Goal: Transaction & Acquisition: Purchase product/service

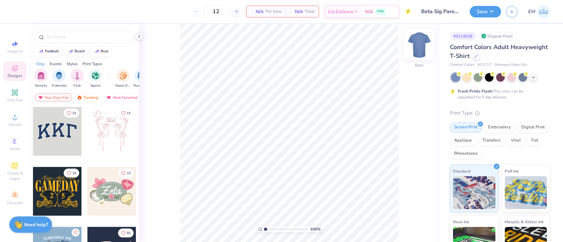
click at [427, 50] on img at bounding box center [419, 45] width 26 height 26
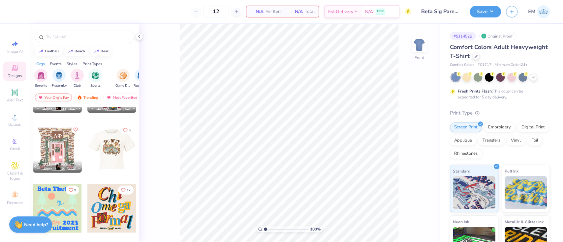
scroll to position [923, 0]
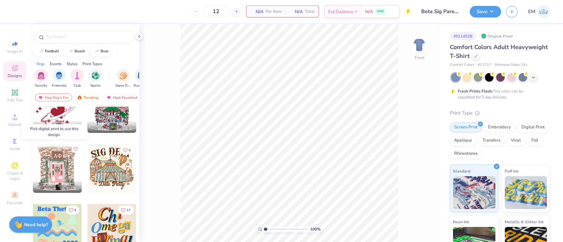
click at [72, 146] on button "Like" at bounding box center [76, 149] width 8 height 8
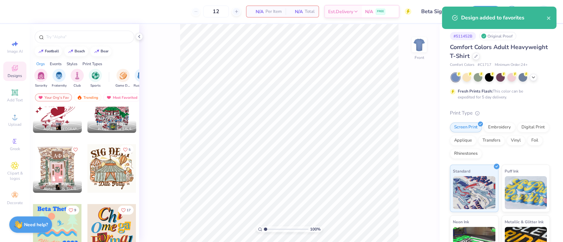
click at [123, 149] on icon "Like" at bounding box center [125, 149] width 5 height 5
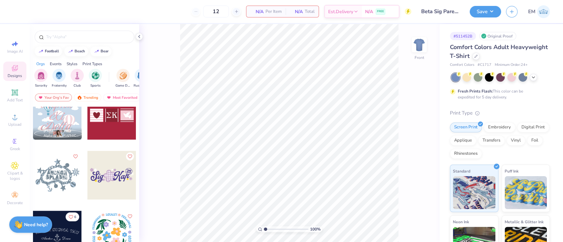
scroll to position [1890, 0]
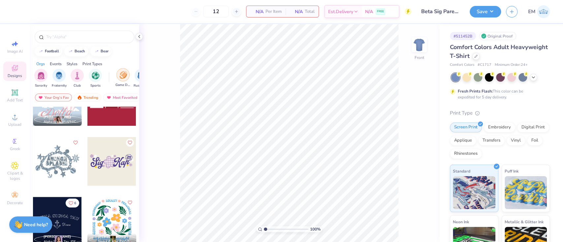
click at [119, 76] on div "filter for Game Day" at bounding box center [122, 74] width 13 height 13
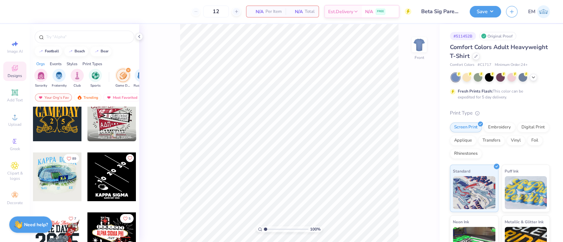
scroll to position [0, 0]
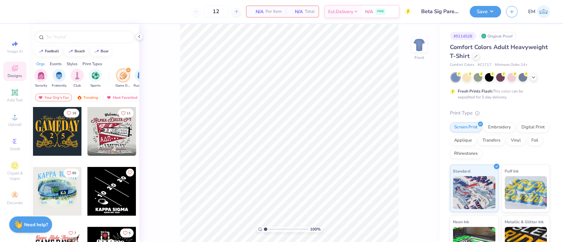
click at [127, 69] on icon "filter for Game Day" at bounding box center [128, 70] width 2 height 2
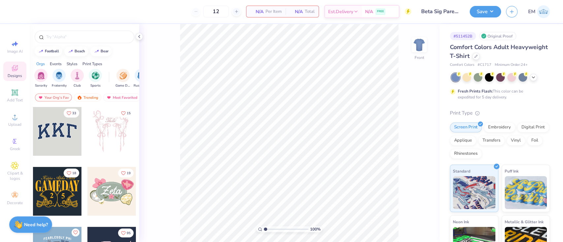
click at [53, 63] on div "Events" at bounding box center [56, 64] width 12 height 6
click at [75, 72] on img "filter for Parent's Weekend" at bounding box center [78, 75] width 8 height 8
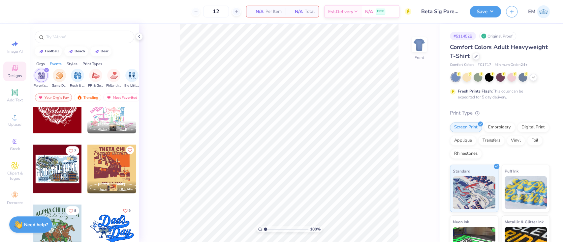
scroll to position [182, 0]
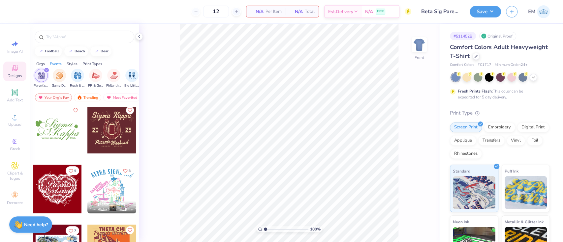
drag, startPoint x: 46, startPoint y: 71, endPoint x: 75, endPoint y: 21, distance: 57.2
click at [46, 70] on icon "filter for Parent's Weekend" at bounding box center [46, 70] width 3 height 3
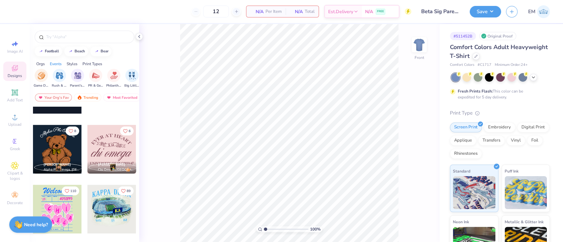
scroll to position [446, 0]
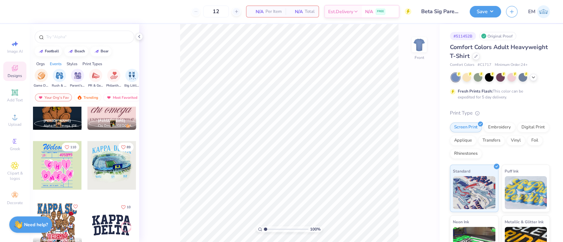
click at [44, 65] on div "Orgs" at bounding box center [40, 64] width 9 height 6
click at [59, 76] on img "filter for Fraternity" at bounding box center [58, 75] width 7 height 8
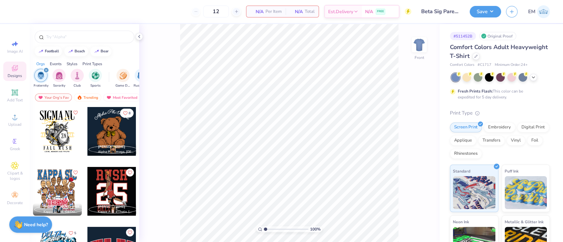
click at [70, 64] on div "Styles" at bounding box center [72, 64] width 11 height 6
click at [86, 66] on div "Print Types" at bounding box center [92, 64] width 20 height 6
click at [61, 80] on div "filter for Screen Print" at bounding box center [59, 74] width 13 height 13
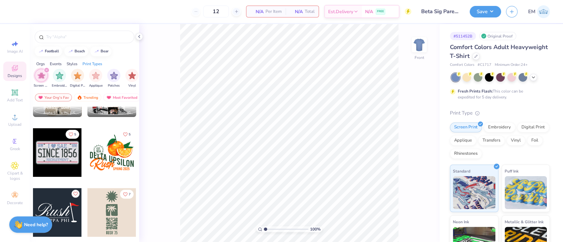
scroll to position [528, 0]
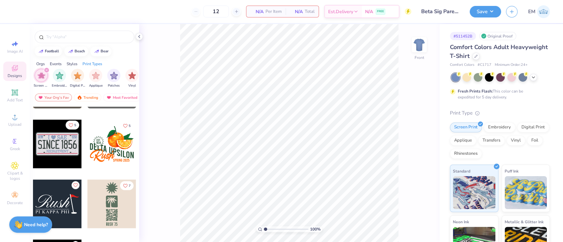
click at [69, 125] on icon "Like" at bounding box center [71, 125] width 5 height 5
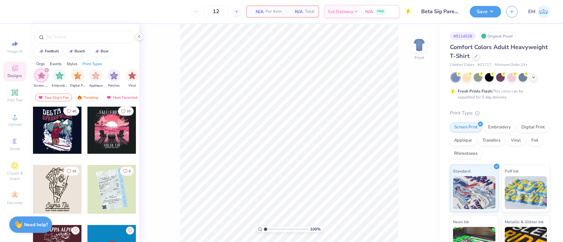
scroll to position [1846, 0]
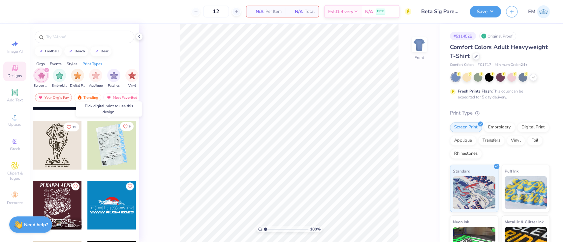
click at [120, 125] on button "9" at bounding box center [127, 126] width 14 height 9
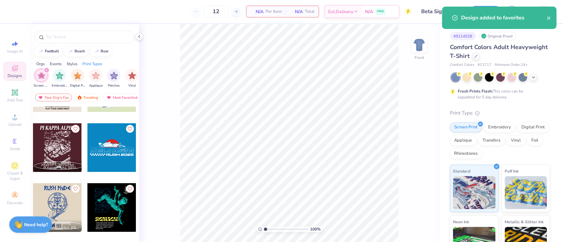
scroll to position [1890, 0]
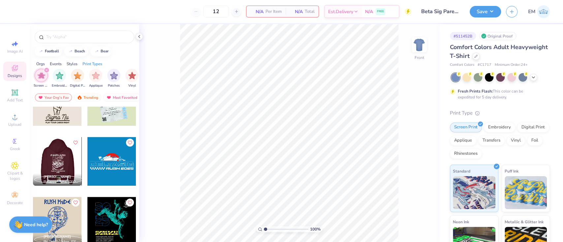
click at [51, 167] on div at bounding box center [57, 161] width 49 height 49
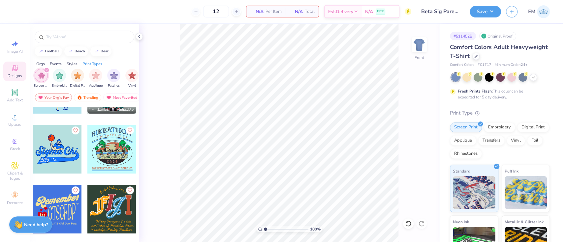
scroll to position [2126, 0]
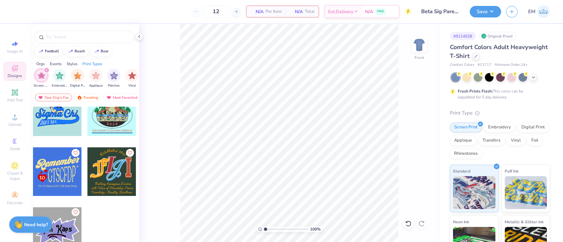
click at [73, 210] on icon "Like" at bounding box center [75, 212] width 5 height 5
click at [44, 69] on div "filter for Screen Print" at bounding box center [47, 70] width 6 height 6
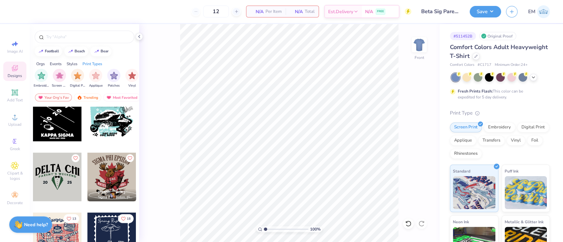
scroll to position [806, 0]
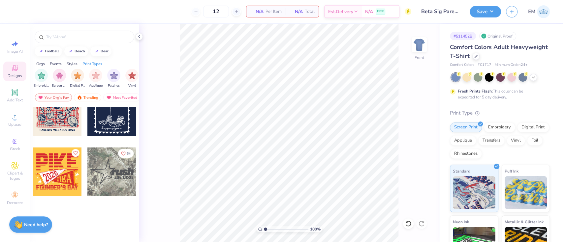
click at [55, 62] on div "Events" at bounding box center [56, 64] width 12 height 6
drag, startPoint x: 34, startPoint y: 60, endPoint x: 40, endPoint y: 65, distance: 7.1
click at [38, 63] on div "Orgs Events Styles Print Types" at bounding box center [84, 62] width 109 height 9
click at [41, 64] on div "Orgs" at bounding box center [40, 64] width 9 height 6
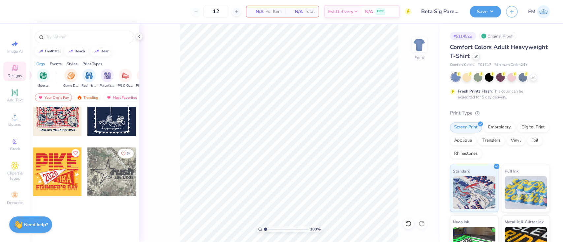
scroll to position [0, 0]
click at [45, 71] on icon "filter for Fraternity" at bounding box center [46, 70] width 3 height 3
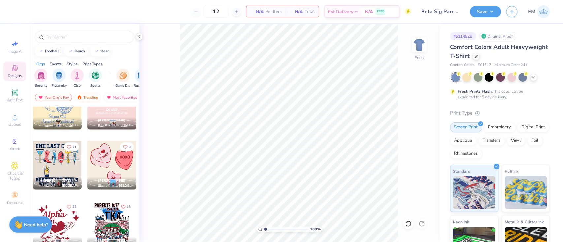
click at [97, 63] on div "Print Types" at bounding box center [92, 64] width 20 height 6
click at [60, 73] on img "filter for Screen Print" at bounding box center [60, 75] width 8 height 8
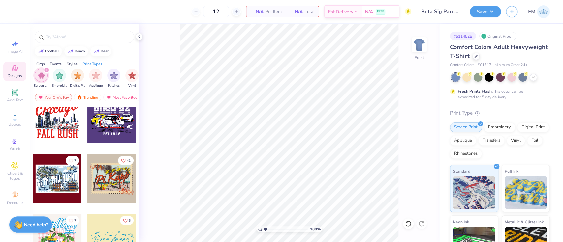
scroll to position [3297, 0]
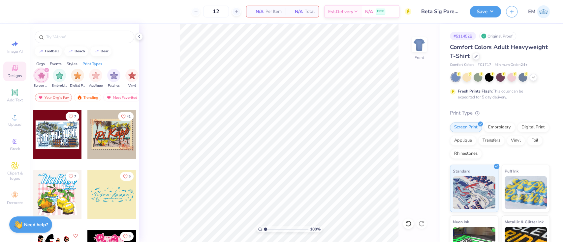
click at [59, 138] on div at bounding box center [57, 134] width 49 height 49
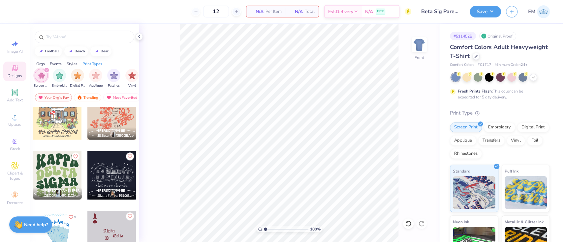
scroll to position [3780, 0]
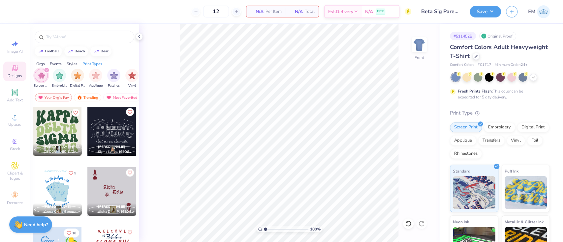
click at [127, 113] on icon "Like" at bounding box center [129, 112] width 5 height 5
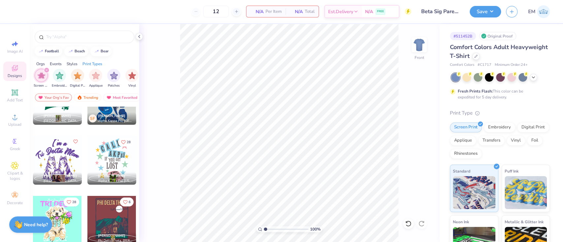
scroll to position [4792, 0]
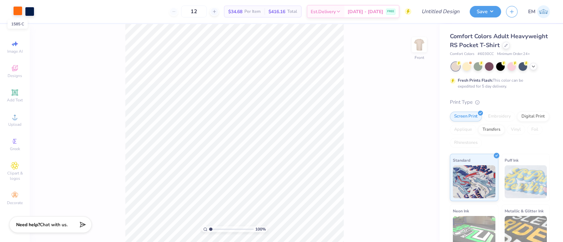
click at [18, 12] on div at bounding box center [17, 10] width 9 height 9
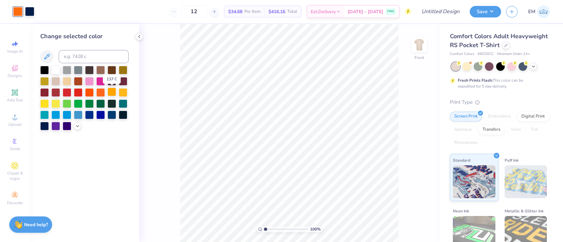
click at [111, 91] on div at bounding box center [111, 92] width 9 height 9
click at [28, 10] on div at bounding box center [29, 10] width 9 height 9
click at [48, 90] on div at bounding box center [44, 92] width 9 height 9
click at [411, 227] on icon at bounding box center [408, 224] width 7 height 7
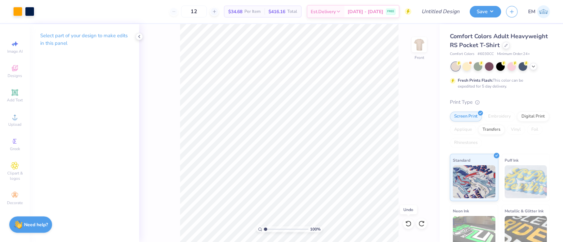
click at [406, 224] on icon at bounding box center [408, 224] width 7 height 7
click at [534, 69] on icon at bounding box center [532, 65] width 5 height 5
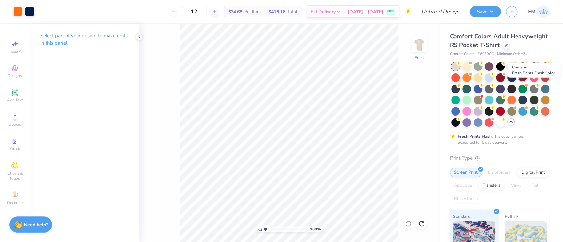
click at [527, 81] on div at bounding box center [522, 77] width 9 height 9
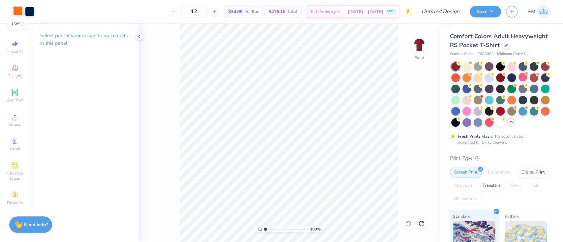
click at [19, 11] on div at bounding box center [17, 10] width 9 height 9
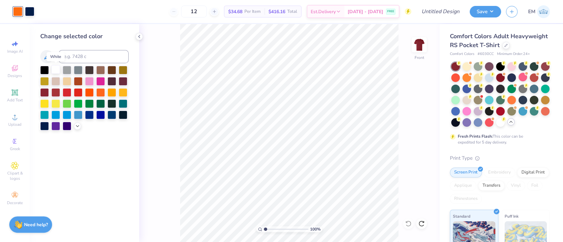
click at [60, 68] on div at bounding box center [55, 69] width 9 height 9
click at [47, 102] on div at bounding box center [44, 103] width 9 height 9
click at [31, 9] on div at bounding box center [29, 10] width 9 height 9
click at [46, 70] on div at bounding box center [44, 69] width 9 height 9
click at [411, 226] on icon at bounding box center [408, 224] width 7 height 7
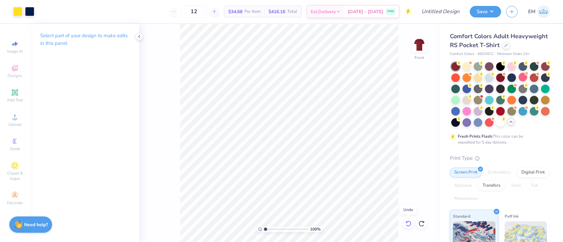
click at [411, 225] on div at bounding box center [408, 224] width 11 height 11
click at [409, 223] on icon at bounding box center [408, 224] width 7 height 7
click at [409, 223] on div "100 % Front" at bounding box center [289, 133] width 300 height 218
click at [468, 70] on div at bounding box center [466, 66] width 9 height 9
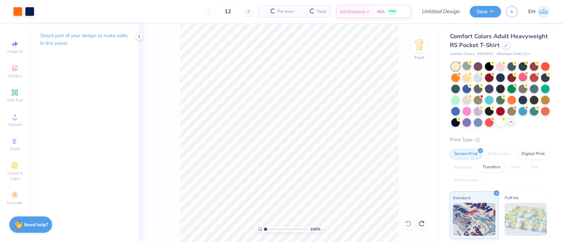
click at [482, 82] on div at bounding box center [477, 78] width 9 height 9
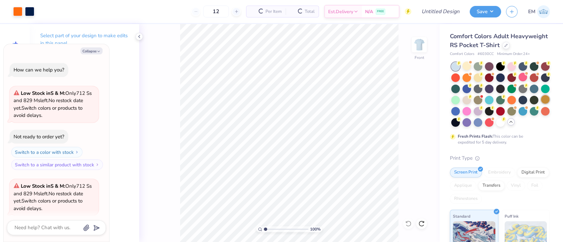
scroll to position [51, 0]
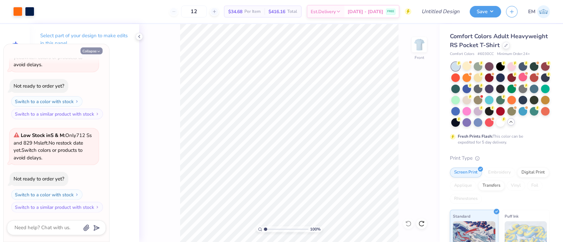
click at [87, 54] on button "Collapse" at bounding box center [91, 50] width 22 height 7
type textarea "x"
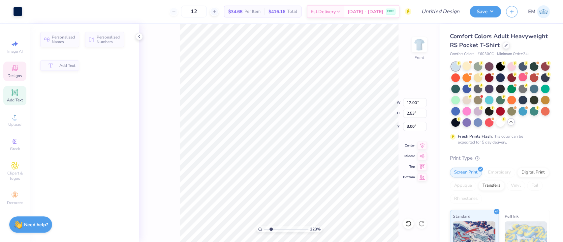
type input "2.22643191709162"
type input "2.53"
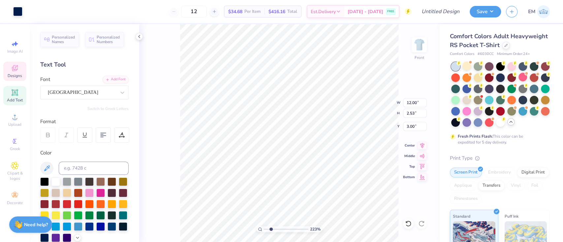
scroll to position [7, 1]
click at [178, 157] on div "223 % Front W 12.00 12.00 " H 2.53 2.53 " Y 3.00 3.00 " Center Middle Top Bottom" at bounding box center [289, 133] width 300 height 218
type input "2.22643191709162"
type textarea "Kappa Kappa Gamm"
type input "2.22643191709162"
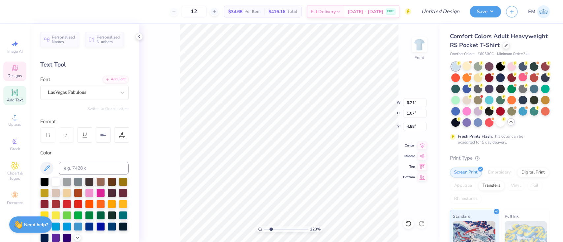
type textarea "Kappa Kappa G"
type input "2.22643191709162"
type textarea "Kappa Kappa"
type input "2.22643191709162"
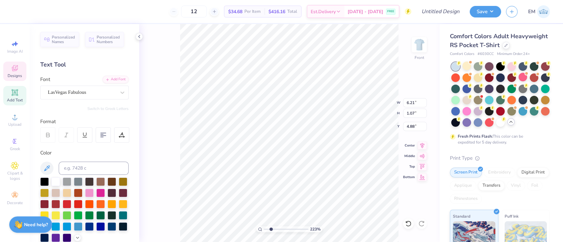
type textarea "Kappa Kapp"
type input "2.22643191709162"
type textarea "Kappa Ka"
type input "2.22643191709162"
type textarea "Kappa"
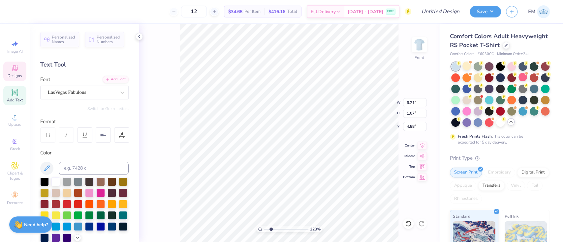
type input "2.22643191709162"
type textarea "Kap"
type input "2.22643191709162"
type textarea "K"
type input "2.22643191709162"
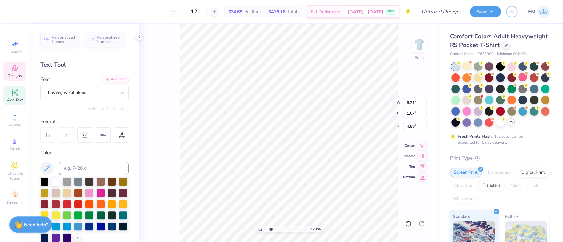
scroll to position [7, 1]
type input "2.22643191709162"
type textarea "Be"
type input "2.22643191709162"
type textarea "Beta"
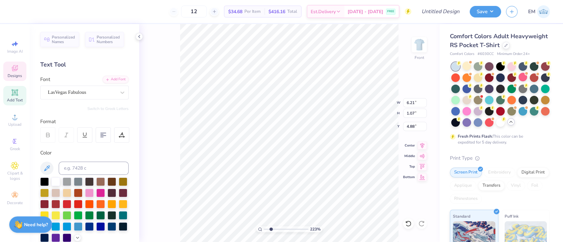
type input "2.22643191709162"
type textarea "Beta S"
type input "2.22643191709162"
type textarea "Beta Si"
type input "2.22643191709162"
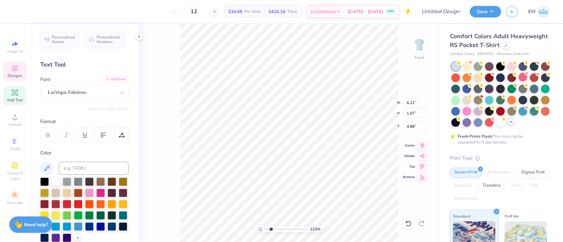
type textarea "Beta Sigma"
type input "2.22643191709162"
type textarea "Beta Sigma P"
type input "2.22643191709162"
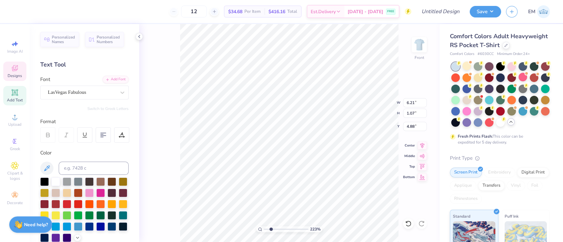
type textarea "Beta Sigma Psi"
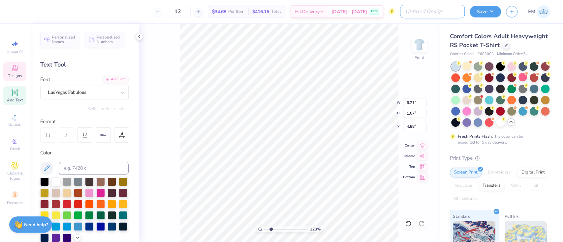
click at [439, 10] on input "Design Title" at bounding box center [432, 11] width 65 height 13
click at [453, 11] on input "Design Title" at bounding box center [432, 11] width 65 height 13
type input "2.22643191709162"
type input "4.44"
type input "1.05"
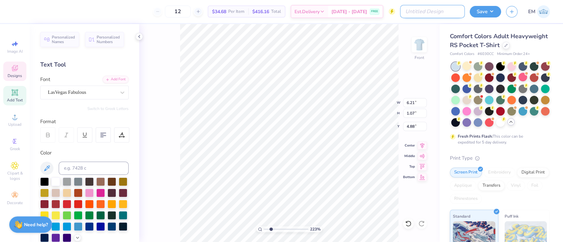
type input "4.89"
type input "2.22643191709162"
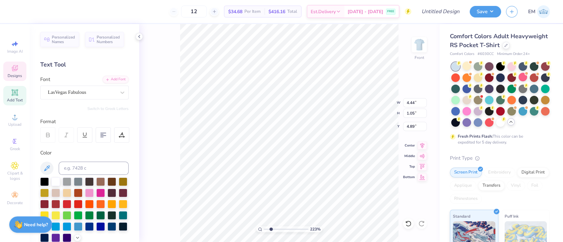
type input "4.36"
type input "2.22643191709162"
type input "5.44"
type input "1.29"
type input "4.43"
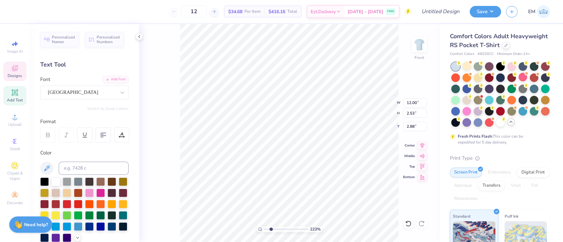
type input "2.22643191709162"
type input "3.00"
type input "2.22643191709162"
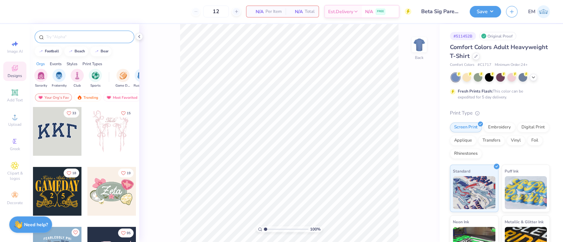
click at [71, 36] on input "text" at bounding box center [87, 37] width 84 height 7
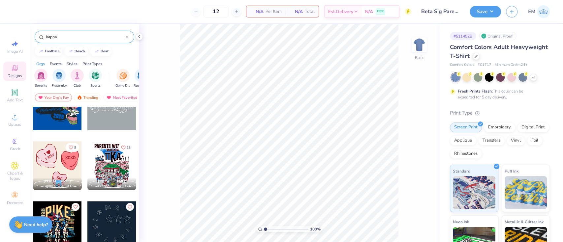
scroll to position [220, 0]
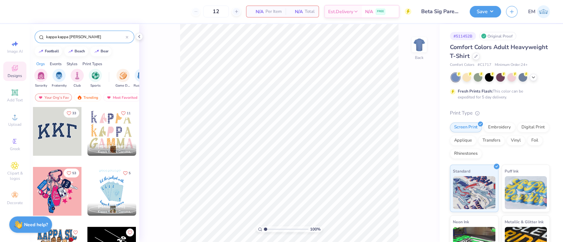
type input "kappa kappa gamma"
click at [127, 37] on icon at bounding box center [127, 37] width 2 height 2
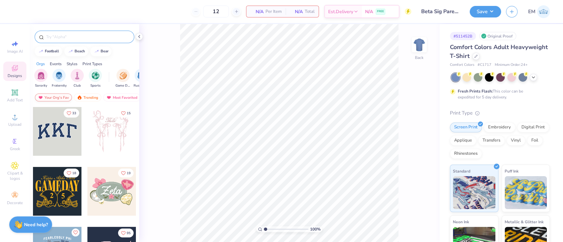
click at [59, 97] on div "Your Org's Fav" at bounding box center [53, 98] width 37 height 8
click at [84, 97] on div "Trending" at bounding box center [87, 98] width 27 height 8
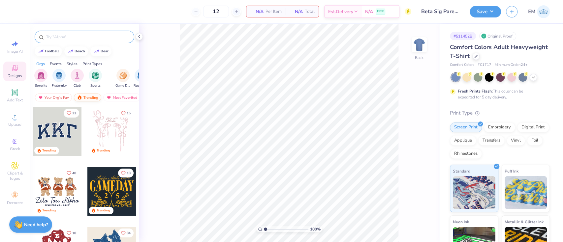
click at [85, 94] on div "Trending" at bounding box center [87, 98] width 27 height 8
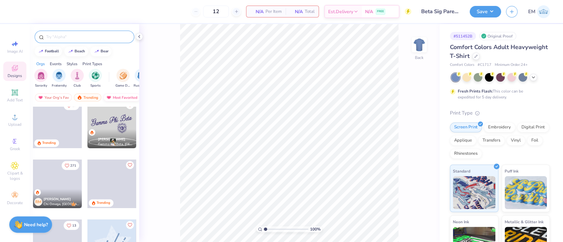
scroll to position [258, 0]
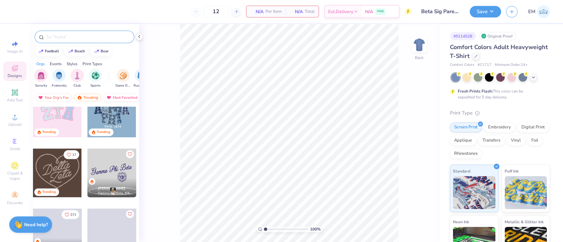
click at [125, 95] on div "Most Favorited" at bounding box center [121, 98] width 37 height 8
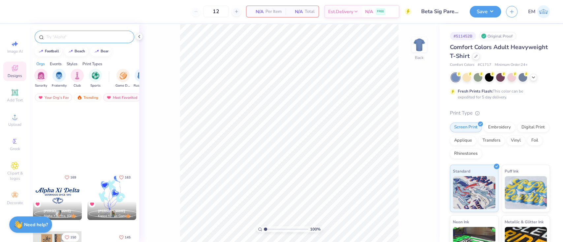
scroll to position [351, 0]
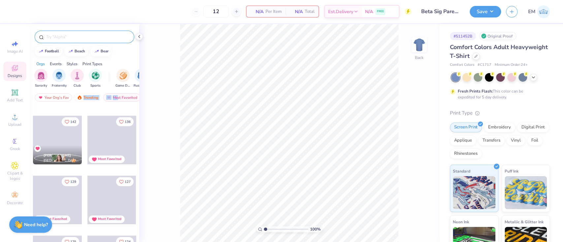
drag, startPoint x: 117, startPoint y: 98, endPoint x: 88, endPoint y: 107, distance: 30.3
click at [77, 102] on div "Your Org's Fav Trending Most Favorited Newest" at bounding box center [84, 99] width 109 height 15
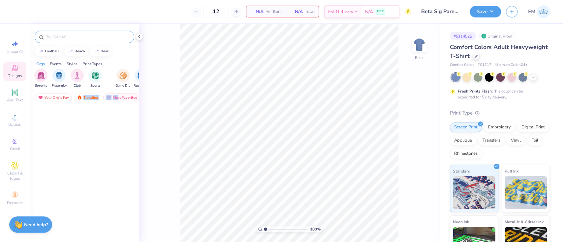
scroll to position [0, 0]
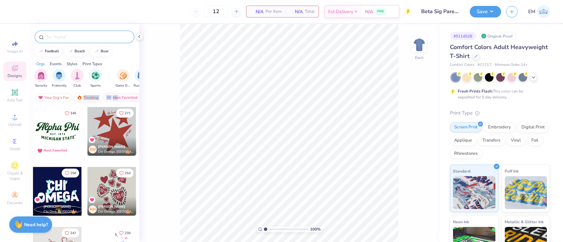
click at [88, 99] on div "Trending" at bounding box center [87, 98] width 27 height 8
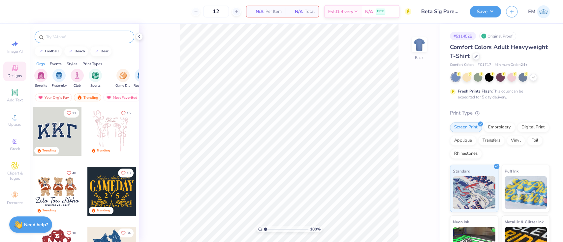
drag, startPoint x: 97, startPoint y: 38, endPoint x: 108, endPoint y: 40, distance: 11.1
click at [98, 38] on input "text" at bounding box center [87, 37] width 84 height 7
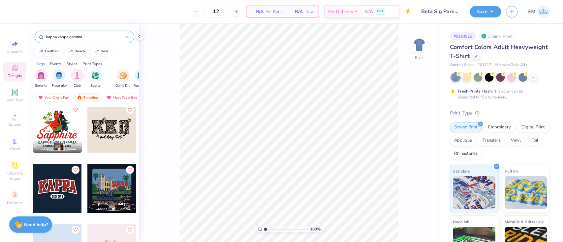
scroll to position [1187, 0]
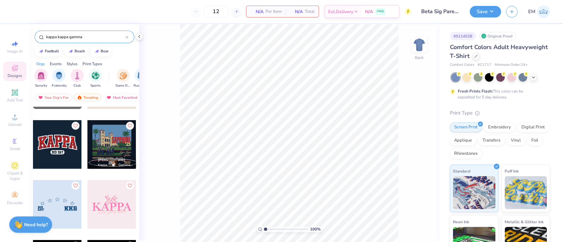
click at [61, 64] on div "Events" at bounding box center [56, 64] width 12 height 6
click at [78, 73] on img "filter for Parent's Weekend" at bounding box center [78, 75] width 8 height 8
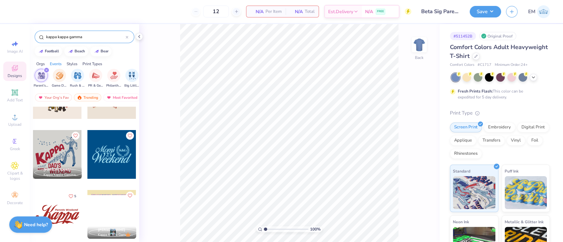
scroll to position [0, 0]
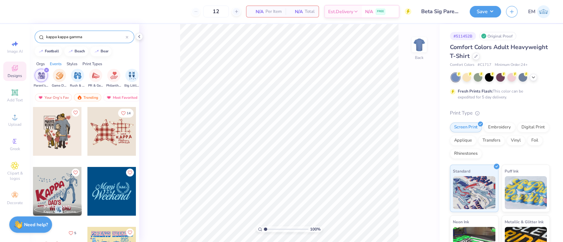
click at [48, 70] on div "filter for Parent's Weekend" at bounding box center [47, 70] width 6 height 6
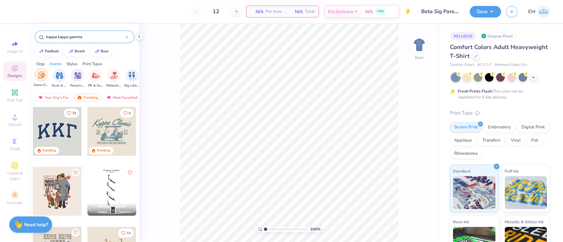
click at [43, 76] on img "filter for Game Day" at bounding box center [42, 75] width 8 height 8
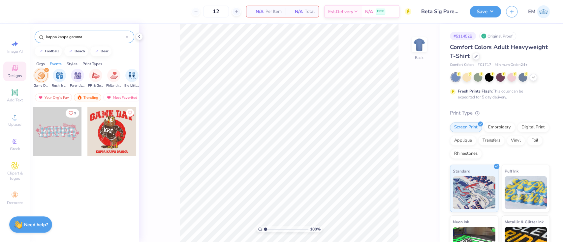
click at [46, 70] on icon "filter for Game Day" at bounding box center [46, 70] width 2 height 2
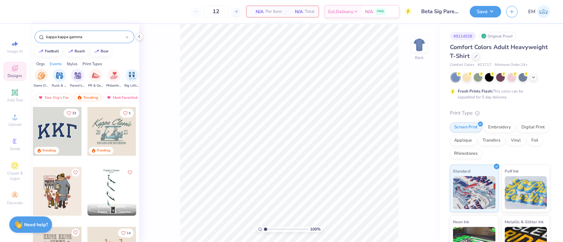
drag, startPoint x: 98, startPoint y: 39, endPoint x: 0, endPoint y: 36, distance: 97.6
click at [0, 36] on div "12 N/A Per Item N/A Total Est. Delivery N/A FREE Design Title Beta Sig Parents …" at bounding box center [281, 121] width 563 height 242
type input "parents weekend"
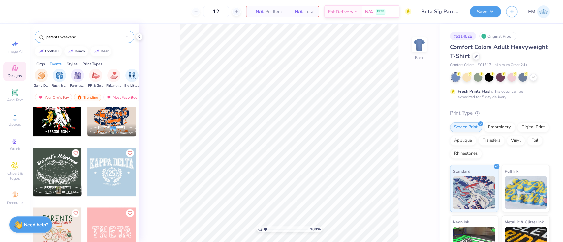
scroll to position [396, 0]
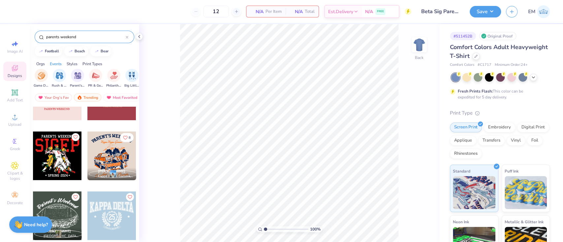
click at [106, 157] on div at bounding box center [111, 156] width 49 height 49
click at [420, 45] on img at bounding box center [419, 45] width 26 height 26
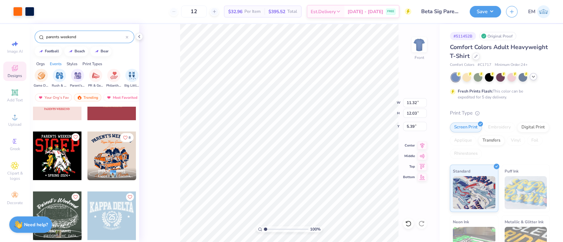
click at [535, 78] on icon at bounding box center [532, 76] width 5 height 5
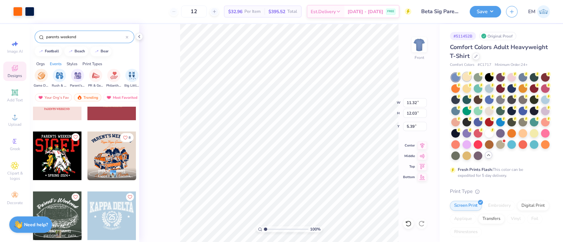
click at [464, 78] on div at bounding box center [466, 77] width 9 height 9
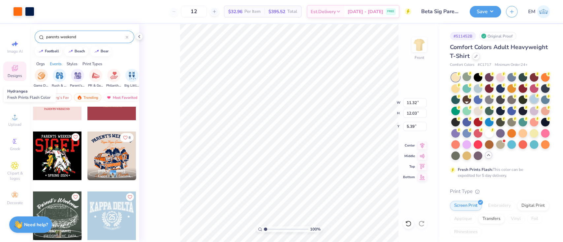
click at [530, 104] on div at bounding box center [534, 99] width 9 height 9
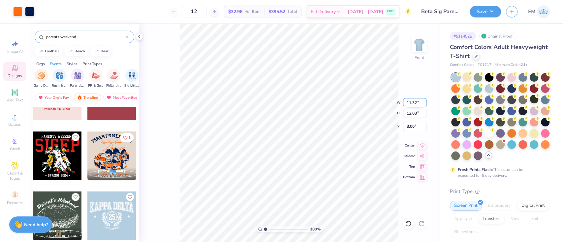
type input "3.00"
type input "12.27"
type input "13.04"
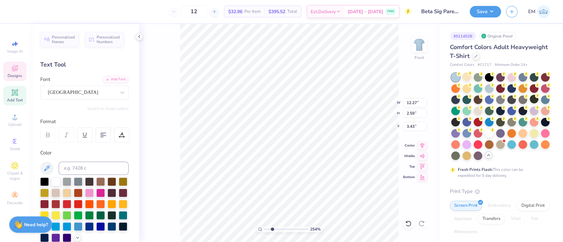
type input "2.54415942696029"
type input "6.35"
type input "1.10"
type input "4.92"
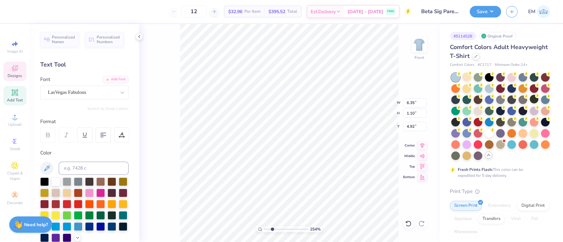
type input "2.54415942696029"
type textarea "K"
type input "2.54415942696029"
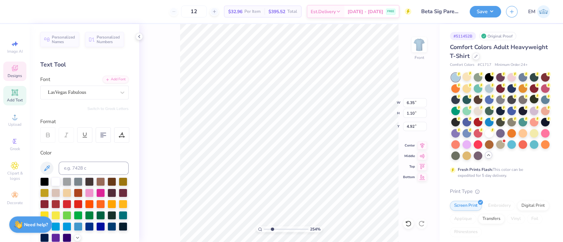
type input "2.54415942696029"
type textarea "B"
type input "2.54415942696029"
type textarea "Beta"
type input "2.54415942696029"
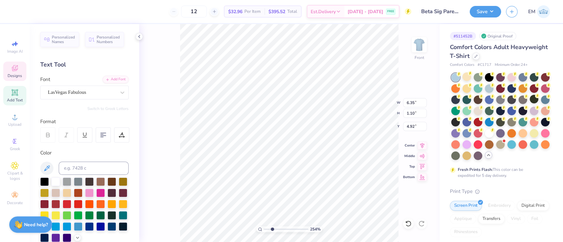
type textarea "Beta S"
type input "2.54415942696029"
type textarea "Beta Sigma"
type input "2.54415942696029"
type textarea "Beta Sigma"
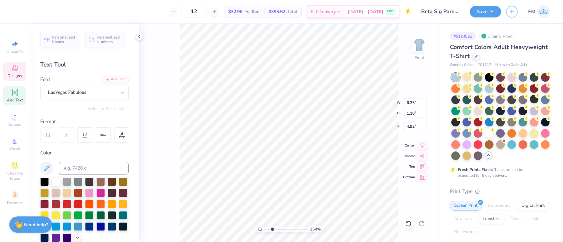
scroll to position [7, 2]
type input "2.54415942696029"
type textarea "Beta Sigma Psi"
type input "2.54415942696029"
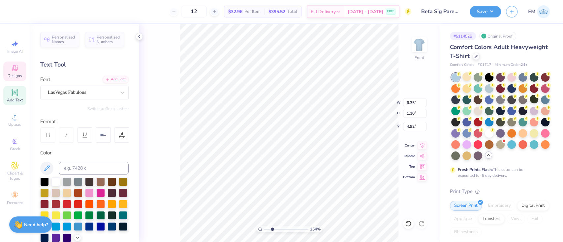
type textarea "Beta Sigma Psi"
type input "2.54415942696029"
type input "12.27"
type input "2.59"
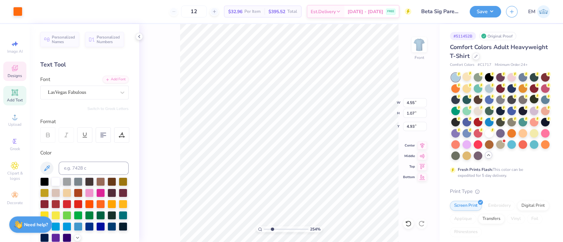
type input "2.89"
type input "2.54415942696029"
type input "4.55"
type input "1.07"
type input "4.93"
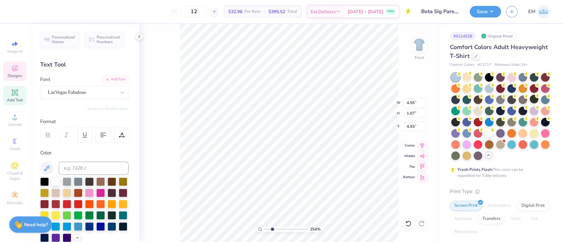
type input "2.54415942696029"
type input "4.91"
type input "2.54415942696029"
type input "12.27"
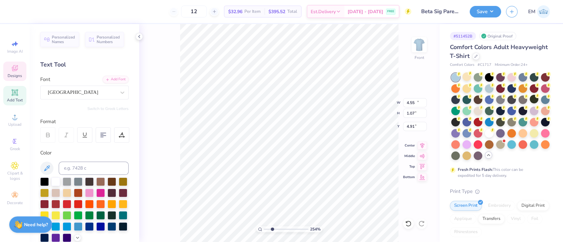
type input "2.59"
type input "2.17"
type input "2.54415942696029"
type input "4.55"
type input "1.07"
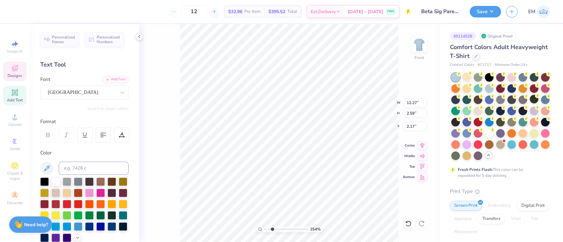
type input "4.91"
type input "2.54415942696029"
type input "5.99"
type input "1.42"
type input "4.57"
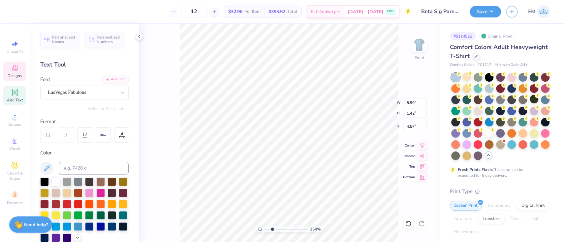
type input "2.54415942696029"
type input "4.72"
type input "2.54415942696029"
type input "12.27"
type input "2.59"
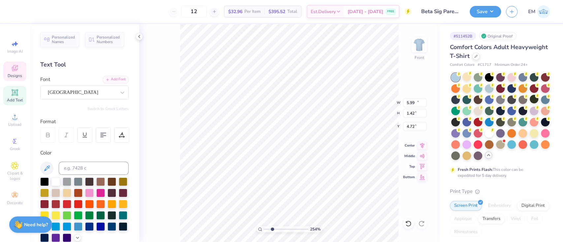
type input "2.17"
type input "2.54415942696029"
type input "2.84"
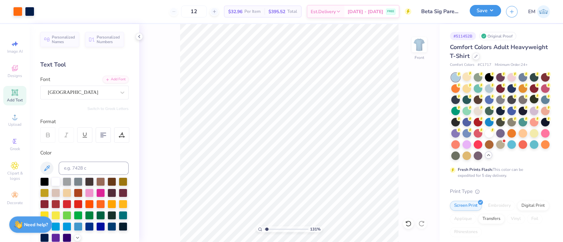
click at [483, 10] on button "Save" at bounding box center [484, 11] width 31 height 12
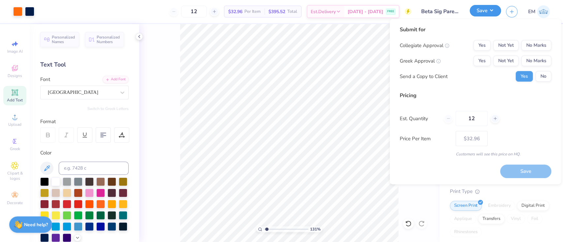
type input "1.30577938051685"
drag, startPoint x: 480, startPoint y: 116, endPoint x: 415, endPoint y: 111, distance: 64.8
click at [416, 111] on div "Est. Quantity 12" at bounding box center [475, 118] width 152 height 15
type input "24"
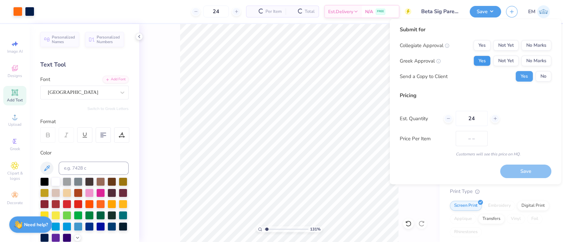
type input "$22.58"
type input "24"
click at [487, 60] on button "Yes" at bounding box center [481, 61] width 17 height 11
click at [528, 42] on button "No Marks" at bounding box center [536, 45] width 30 height 11
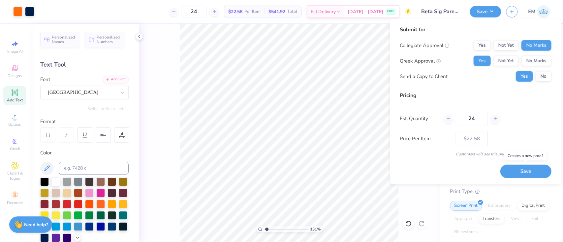
click at [534, 168] on button "Save" at bounding box center [525, 172] width 51 height 14
type input "$22.58"
